Goal: Task Accomplishment & Management: Manage account settings

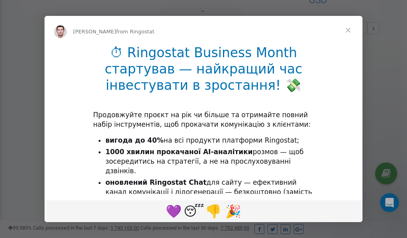
click at [349, 29] on span "Close" at bounding box center [348, 30] width 29 height 29
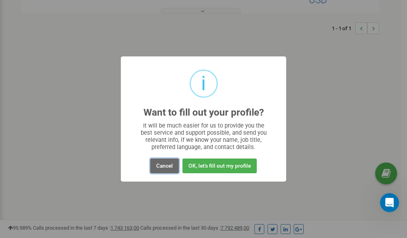
click at [166, 167] on button "Cancel" at bounding box center [164, 166] width 29 height 15
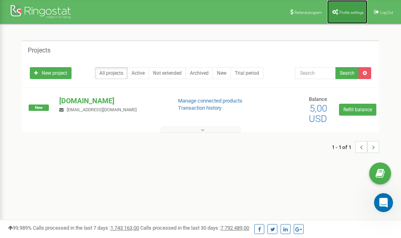
click at [350, 10] on link "Profile settings" at bounding box center [347, 12] width 41 height 24
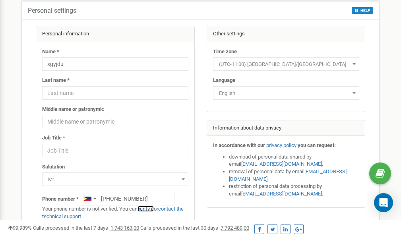
click at [150, 210] on link "verify it" at bounding box center [146, 209] width 16 height 6
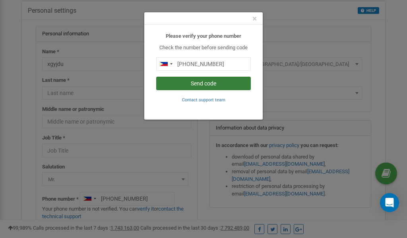
click at [193, 82] on button "Send code" at bounding box center [203, 84] width 95 height 14
